Goal: Information Seeking & Learning: Learn about a topic

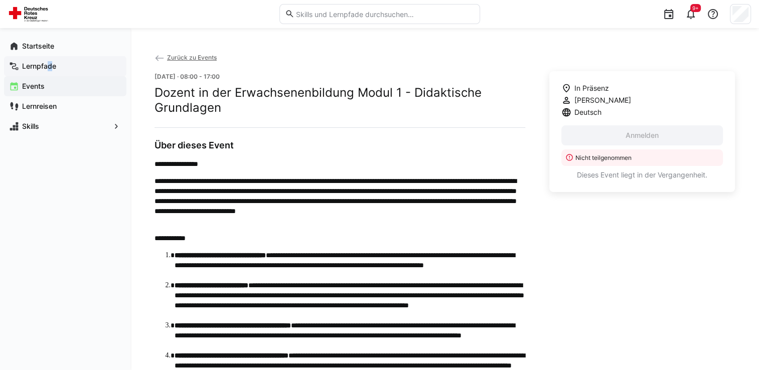
click at [0, 0] on app-navigation-label "Lernpfade" at bounding box center [0, 0] width 0 height 0
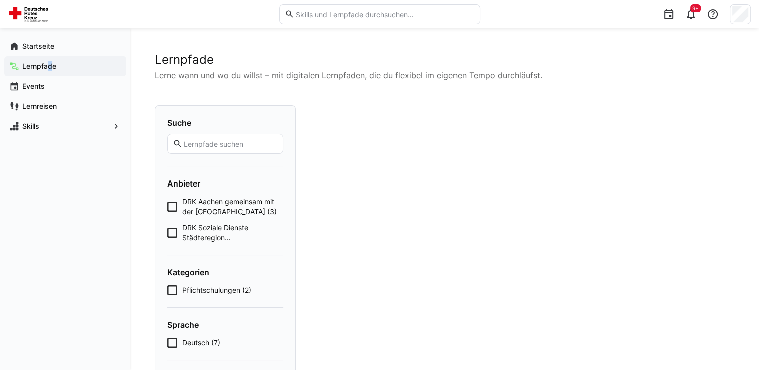
click at [60, 64] on span "Lernpfade" at bounding box center [71, 66] width 101 height 10
click at [0, 0] on app-navigation-label "Events" at bounding box center [0, 0] width 0 height 0
click at [34, 60] on div "Lernpfade" at bounding box center [65, 66] width 122 height 20
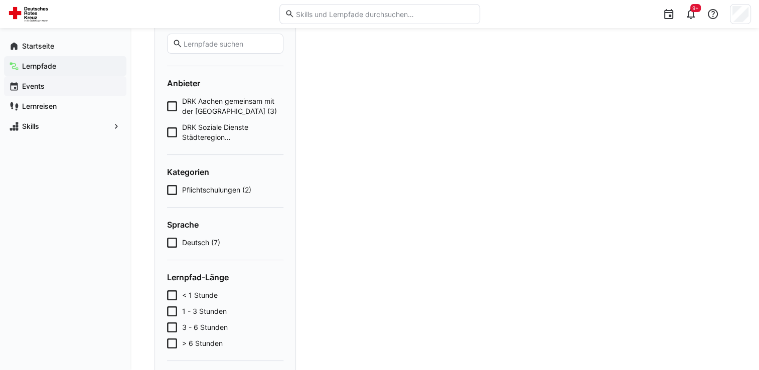
click at [0, 0] on app-navigation-label "Events" at bounding box center [0, 0] width 0 height 0
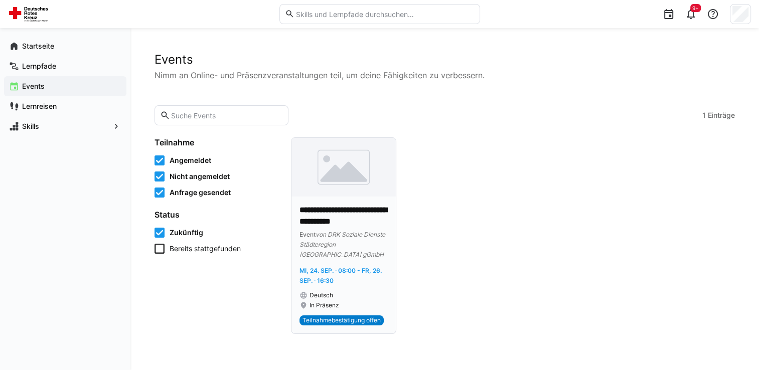
click at [345, 210] on p "**********" at bounding box center [343, 216] width 88 height 23
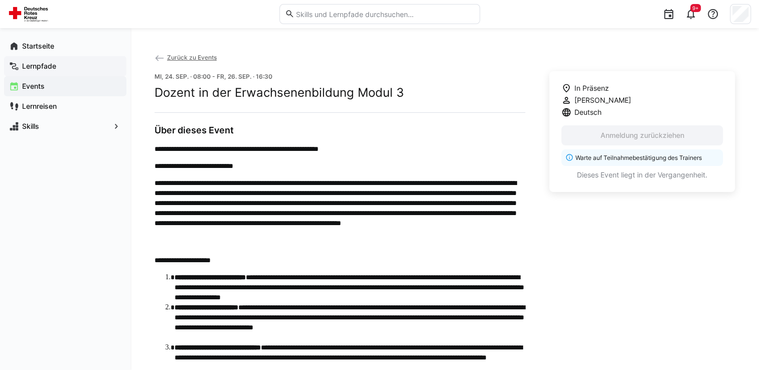
click at [0, 0] on app-navigation-label "Lernpfade" at bounding box center [0, 0] width 0 height 0
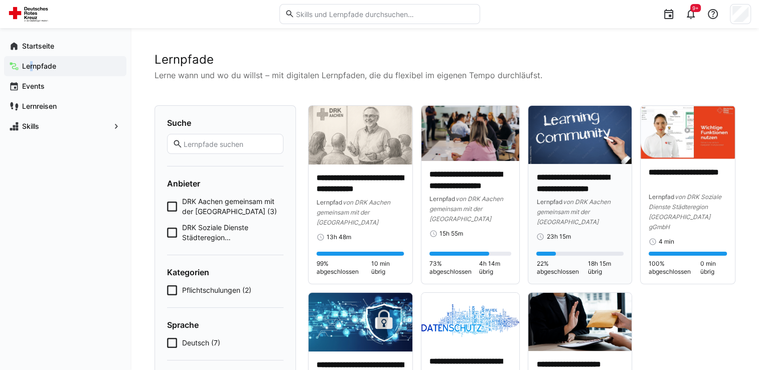
click at [573, 143] on img at bounding box center [579, 135] width 103 height 58
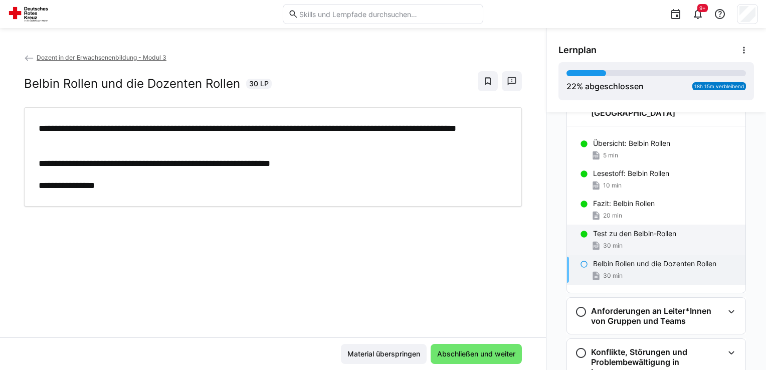
scroll to position [203, 0]
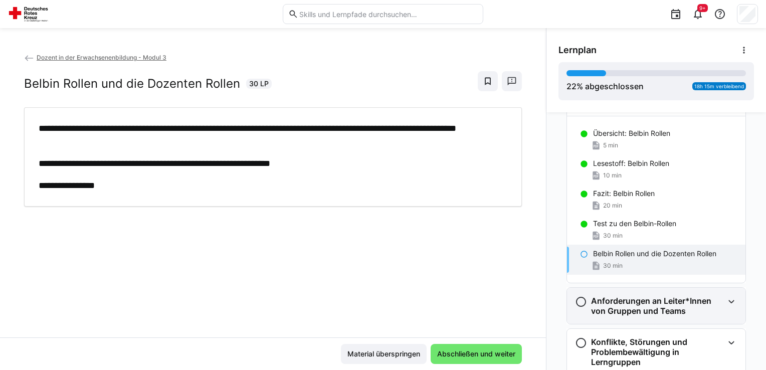
click at [614, 296] on h3 "Anforderungen an Leiter*Innen von Gruppen und Teams" at bounding box center [657, 306] width 132 height 20
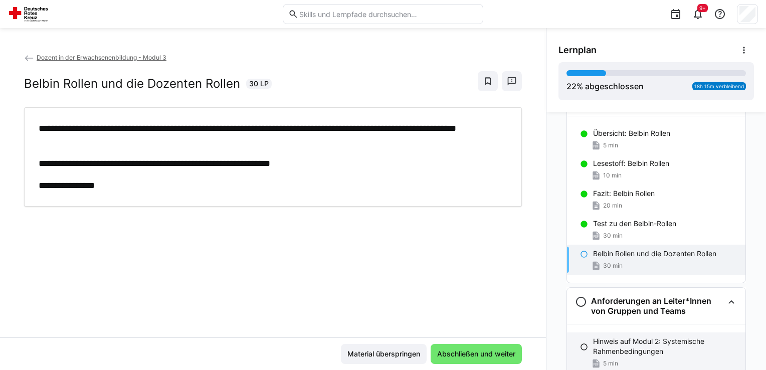
click at [595, 337] on p "Hinweis auf Modul 2: Systemische Rahmenbedingungen" at bounding box center [665, 347] width 144 height 20
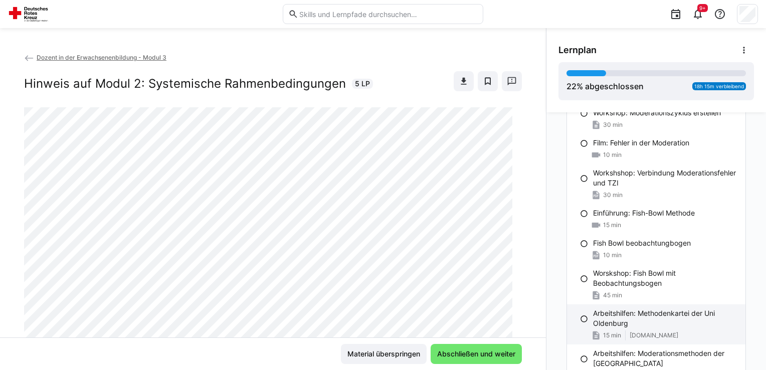
scroll to position [367, 0]
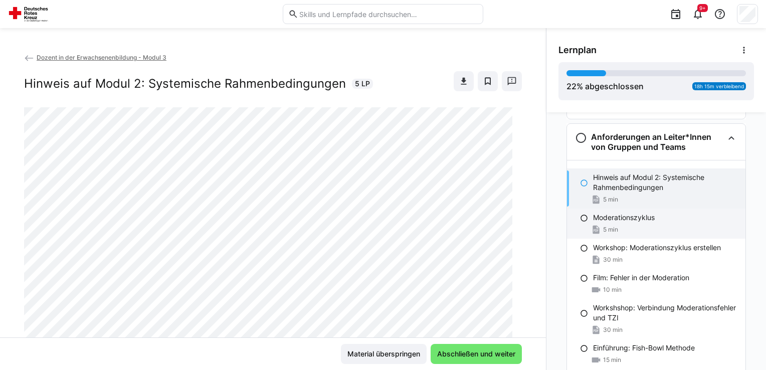
click at [605, 226] on span "5 min" at bounding box center [610, 230] width 15 height 8
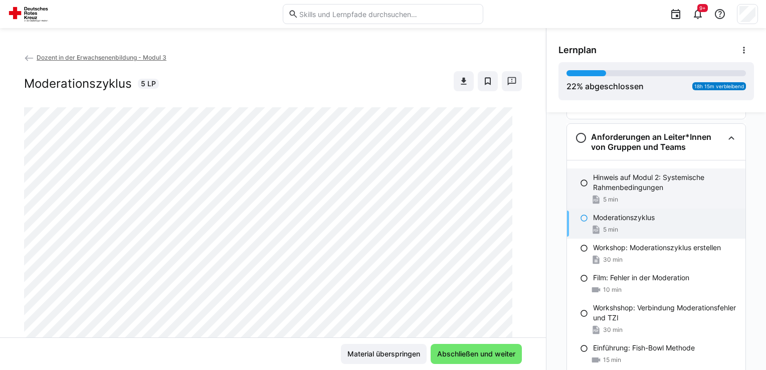
click at [595, 173] on p "Hinweis auf Modul 2: Systemische Rahmenbedingungen" at bounding box center [665, 183] width 144 height 20
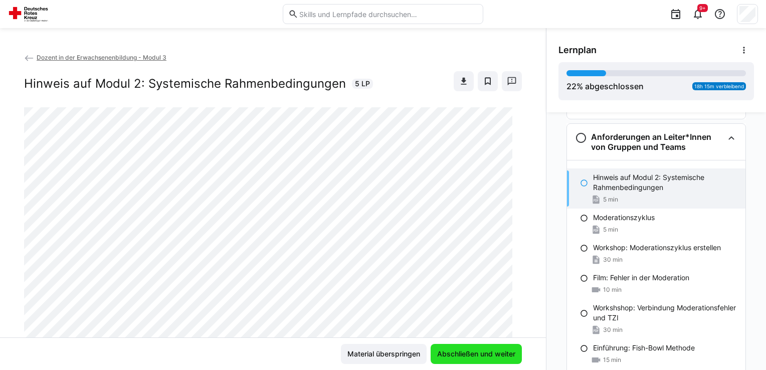
click at [478, 349] on span "Abschließen und weiter" at bounding box center [476, 354] width 81 height 10
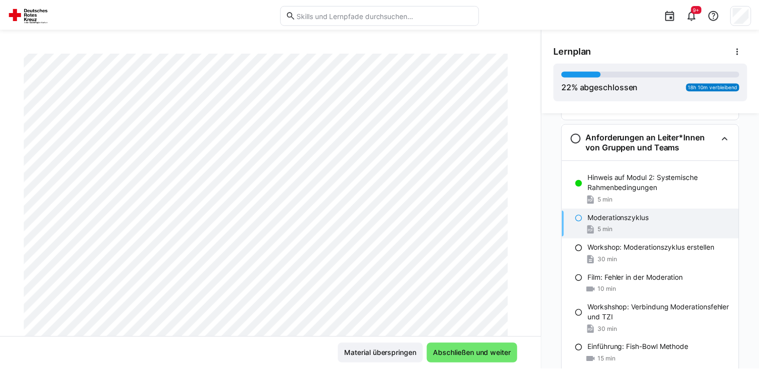
scroll to position [150, 0]
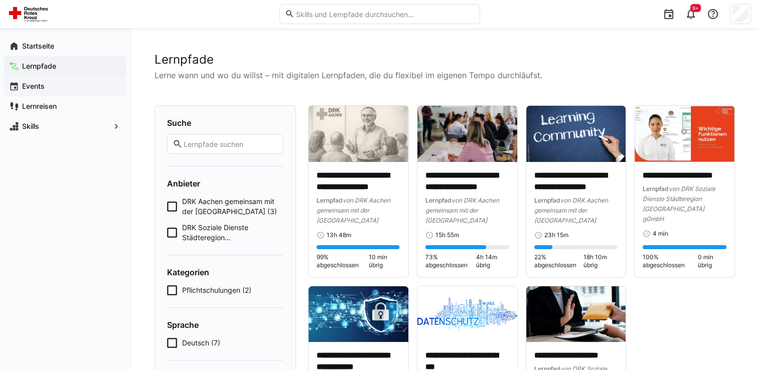
click at [49, 87] on span "Events" at bounding box center [71, 86] width 101 height 10
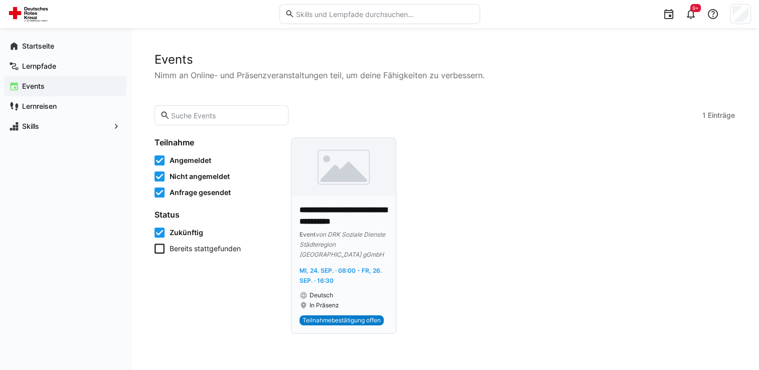
click at [336, 217] on p "**********" at bounding box center [343, 216] width 88 height 23
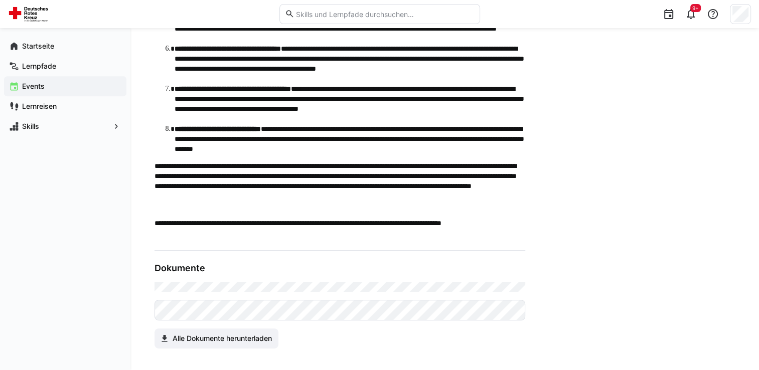
scroll to position [401, 0]
